Goal: Task Accomplishment & Management: Complete application form

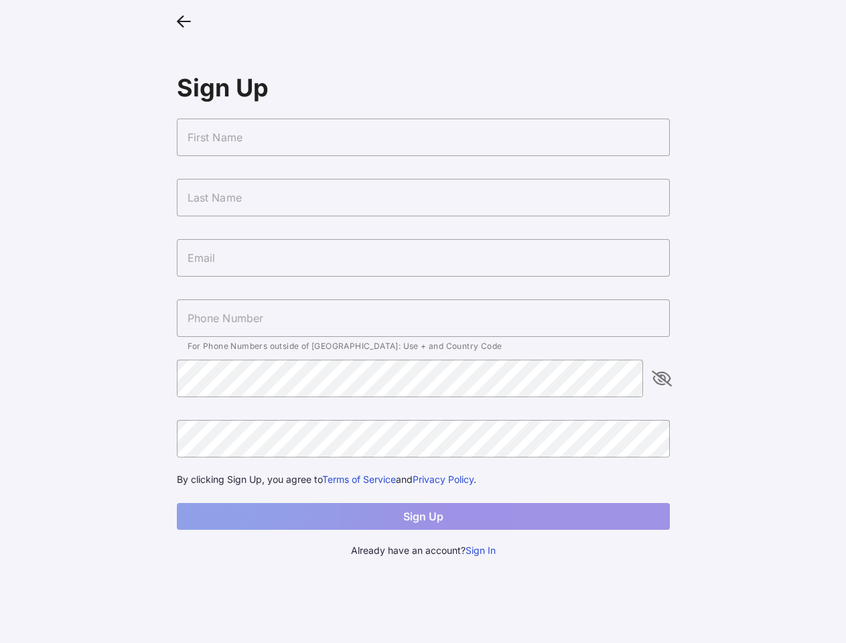
click at [184, 20] on icon at bounding box center [184, 20] width 14 height 19
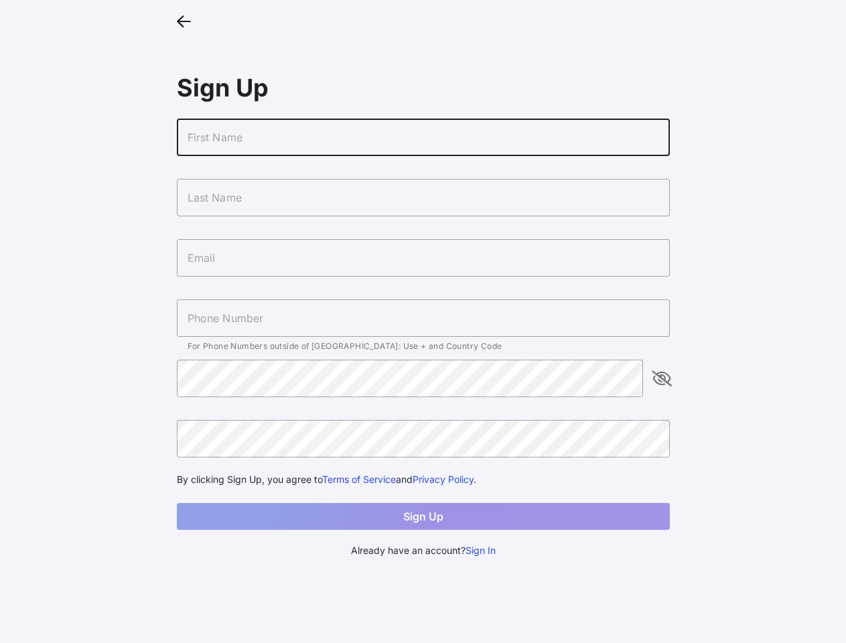
click at [423, 137] on input "text" at bounding box center [423, 138] width 493 height 38
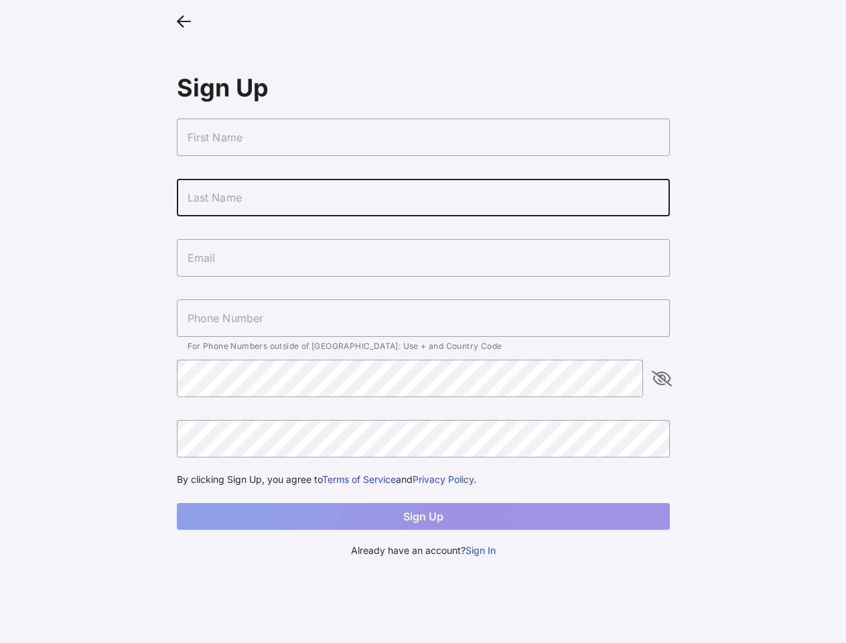
click at [423, 198] on input "text" at bounding box center [423, 198] width 493 height 38
click at [423, 258] on input "text" at bounding box center [423, 258] width 493 height 38
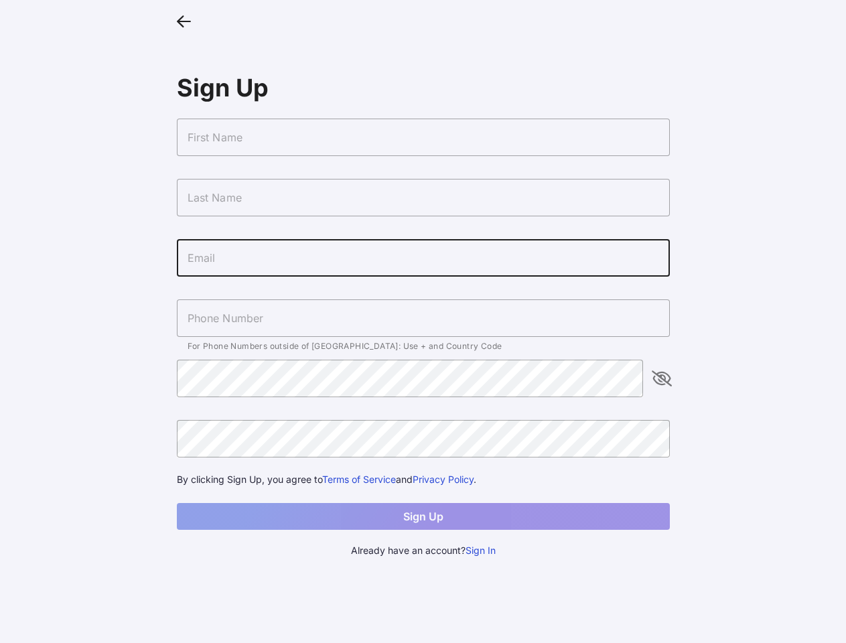
click at [423, 318] on input "text" at bounding box center [423, 318] width 493 height 38
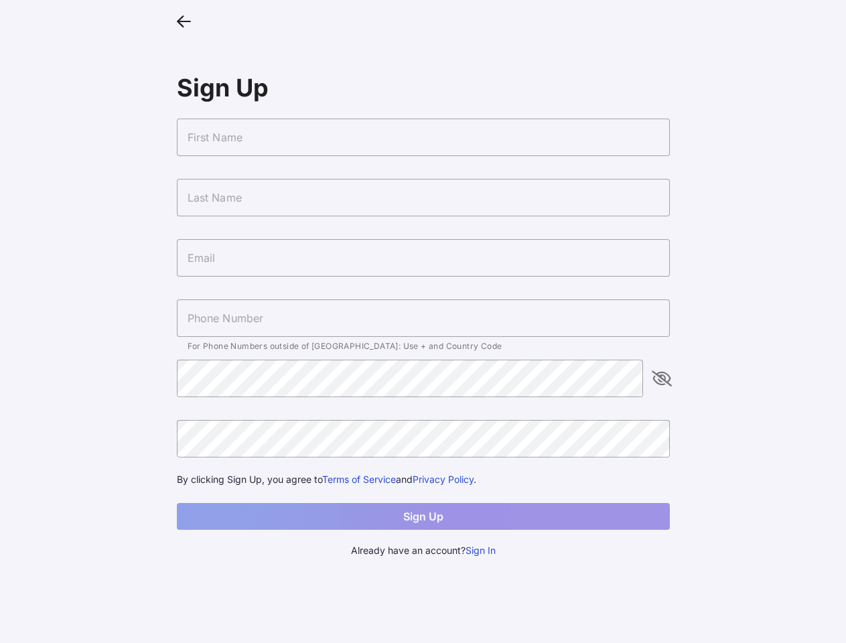
click at [662, 379] on icon "appended action" at bounding box center [662, 378] width 16 height 16
click at [481, 551] on button "Sign In" at bounding box center [481, 550] width 30 height 15
